Goal: Contribute content

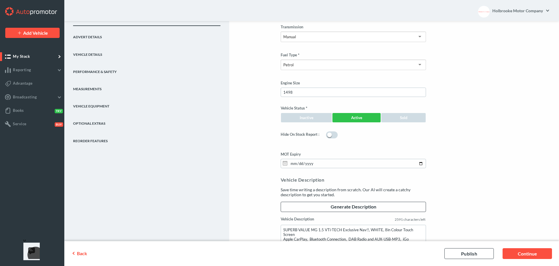
scroll to position [438, 0]
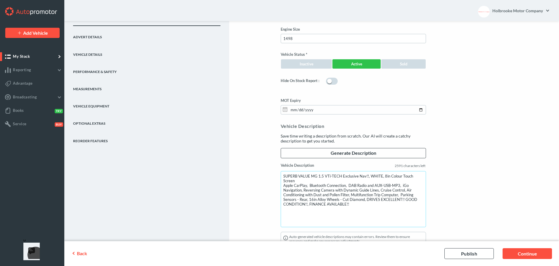
drag, startPoint x: 284, startPoint y: 176, endPoint x: 382, endPoint y: 209, distance: 103.9
click at [382, 209] on textarea "SUPERB VALUE MG 1.5 VTi-TECH Exclusive Nav!!, WHITE, 8in Colour Touch Screen Ap…" at bounding box center [352, 199] width 145 height 56
click at [491, 179] on div "Vehicle Description Save time writing a description from scratch. Our AI will c…" at bounding box center [391, 190] width 231 height 134
click at [365, 195] on textarea "SUPERB VALUE MG 1.5 VTi-TECH Exclusive Nav!!, WHITE, 8in Colour Touch Screen Ap…" at bounding box center [352, 199] width 145 height 56
click at [293, 198] on textarea "SUPERB VALUE MG 1.5 VTi-TECH Exclusive Nav!!, WHITE, 8in Colour Touch Screen Ap…" at bounding box center [352, 199] width 145 height 56
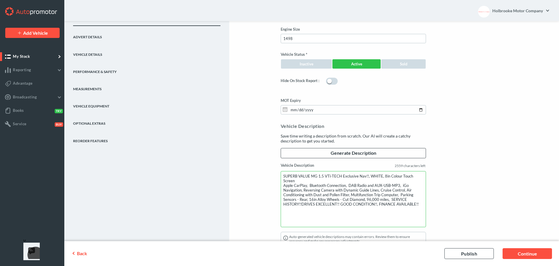
drag, startPoint x: 282, startPoint y: 176, endPoint x: 400, endPoint y: 212, distance: 124.1
click at [441, 233] on div "Vehicle Description Save time writing a description from scratch. Our AI will c…" at bounding box center [391, 190] width 231 height 134
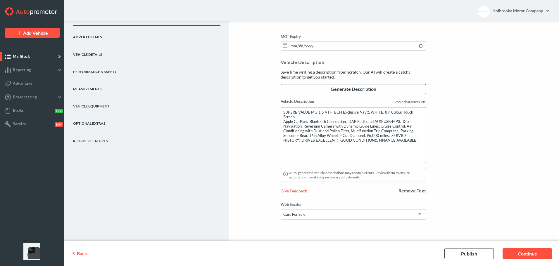
scroll to position [502, 0]
type textarea "SUPERB VALUE MG 1.5 VTi-TECH Exclusive Nav!!, WHITE, 8in Colour Touch Screen Ap…"
click at [525, 253] on link "Continue" at bounding box center [526, 253] width 49 height 11
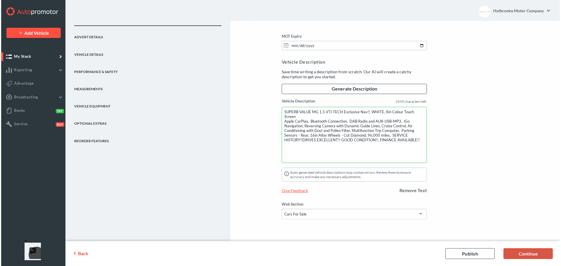
scroll to position [0, 0]
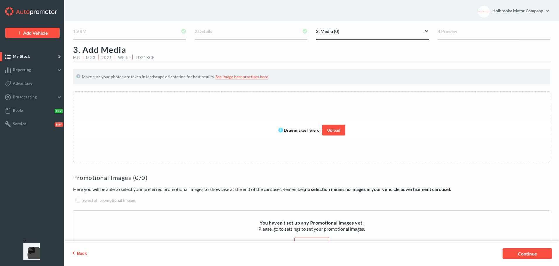
click at [334, 135] on link "Upload" at bounding box center [333, 130] width 23 height 11
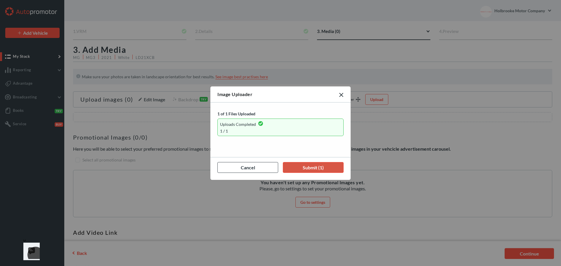
click at [309, 167] on link "Submit (1)" at bounding box center [313, 167] width 61 height 11
